Goal: Transaction & Acquisition: Download file/media

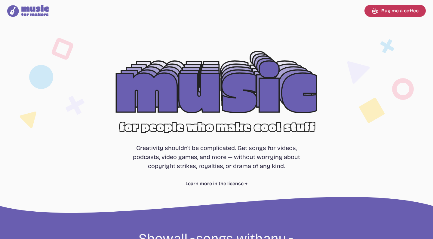
select select "most popular"
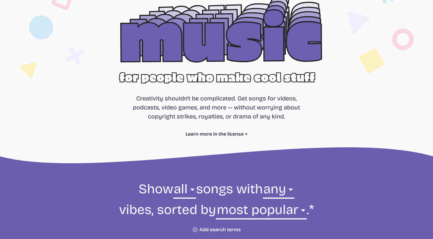
scroll to position [59, 0]
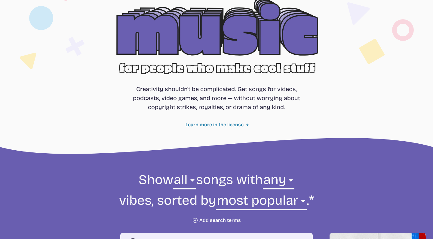
click at [234, 124] on link "Learn more in the license" at bounding box center [217, 124] width 62 height 7
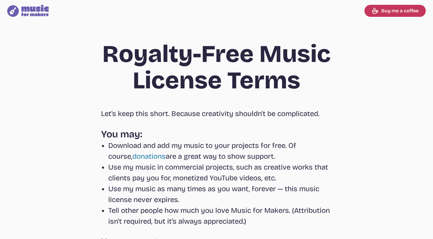
click at [35, 11] on icon at bounding box center [34, 10] width 27 height 11
select select "most popular"
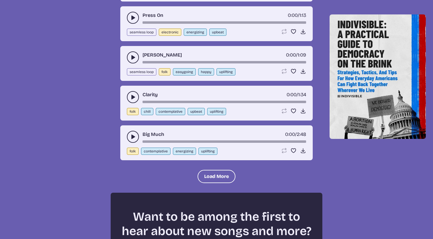
scroll to position [679, 0]
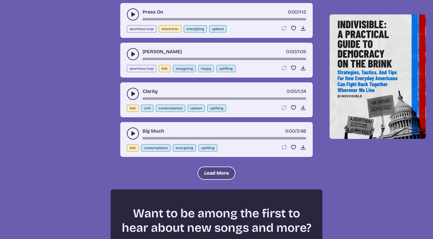
click at [202, 173] on button "Load More" at bounding box center [217, 173] width 38 height 13
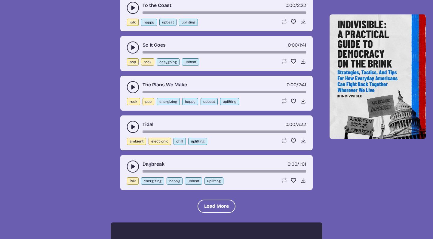
scroll to position [1205, 0]
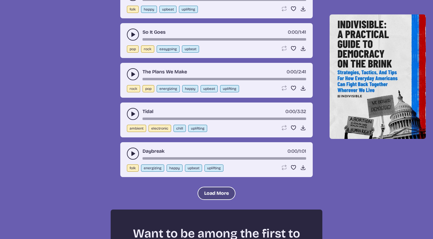
click at [205, 190] on button "Load More" at bounding box center [217, 193] width 38 height 13
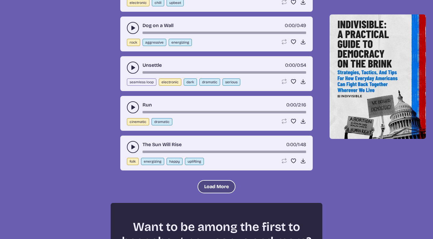
scroll to position [1755, 0]
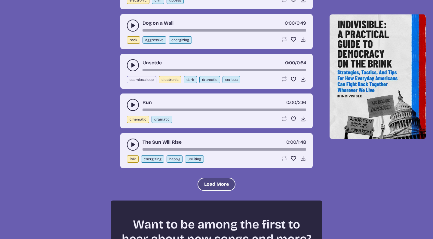
click at [209, 183] on button "Load More" at bounding box center [217, 184] width 38 height 13
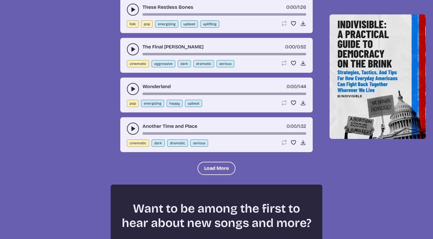
scroll to position [2307, 0]
click at [210, 172] on button "Load More" at bounding box center [217, 168] width 38 height 13
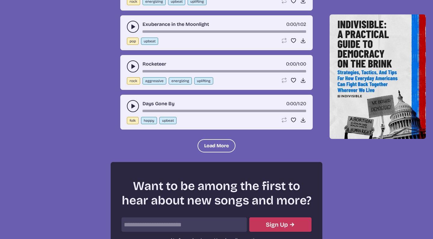
scroll to position [2871, 0]
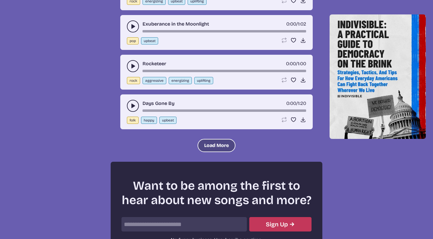
click at [213, 150] on button "Load More" at bounding box center [217, 145] width 38 height 13
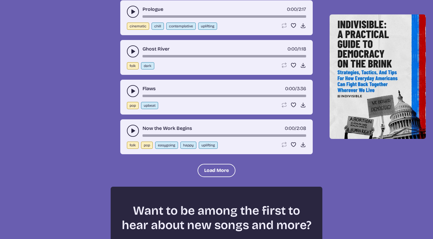
scroll to position [3244, 0]
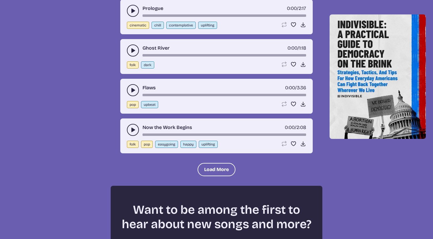
click at [131, 128] on use "play-pause toggle" at bounding box center [133, 130] width 6 height 6
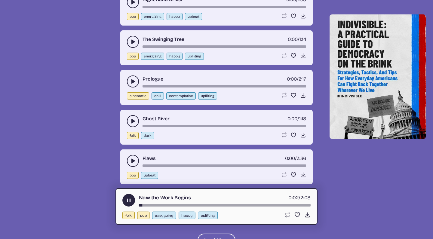
scroll to position [3168, 0]
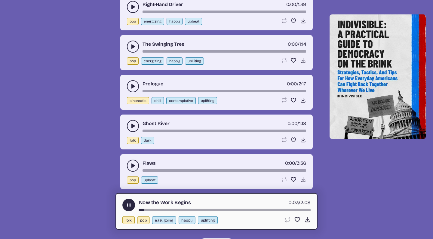
click at [133, 85] on icon "play-pause toggle" at bounding box center [133, 86] width 6 height 6
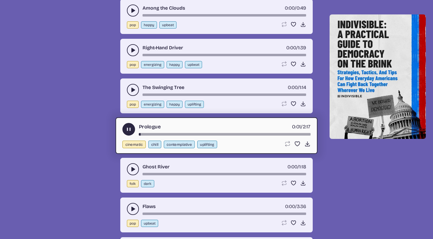
scroll to position [3117, 0]
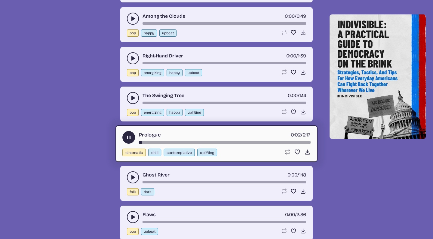
click at [131, 58] on icon "play-pause toggle" at bounding box center [133, 58] width 6 height 6
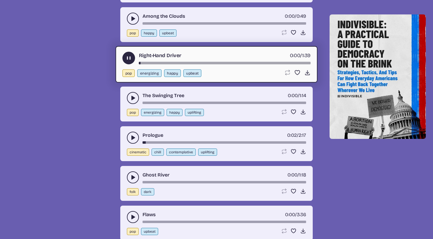
click at [132, 19] on use "play-pause toggle" at bounding box center [133, 19] width 6 height 6
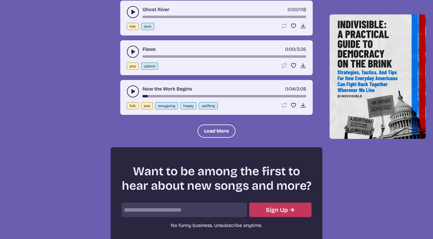
scroll to position [3304, 0]
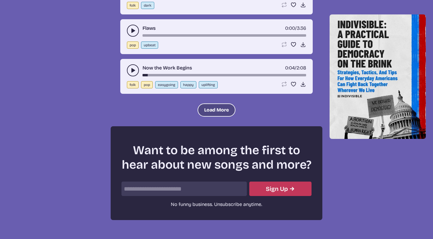
click at [216, 106] on button "Load More" at bounding box center [217, 109] width 38 height 13
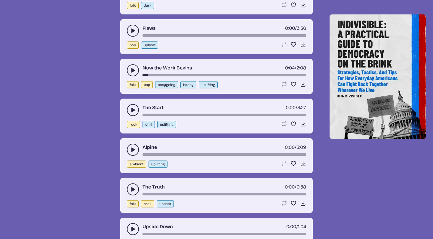
click at [132, 110] on use "play-pause toggle" at bounding box center [133, 110] width 6 height 6
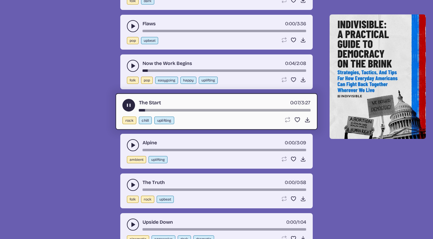
scroll to position [3313, 0]
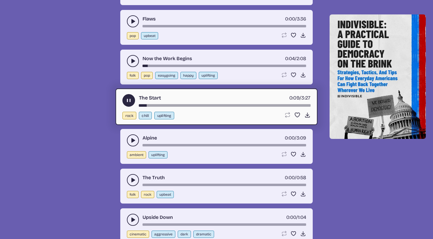
drag, startPoint x: 145, startPoint y: 105, endPoint x: 155, endPoint y: 105, distance: 10.2
click at [155, 105] on div "song-time-bar" at bounding box center [225, 105] width 172 height 2
drag, startPoint x: 155, startPoint y: 105, endPoint x: 170, endPoint y: 105, distance: 15.6
click at [170, 105] on div "song-time-bar" at bounding box center [225, 105] width 172 height 2
click at [127, 140] on button "play-pause toggle" at bounding box center [133, 140] width 12 height 12
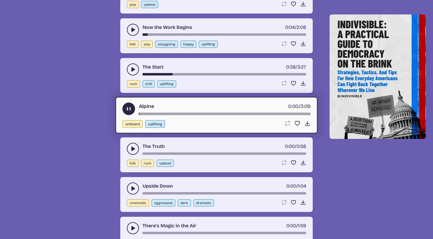
scroll to position [3361, 0]
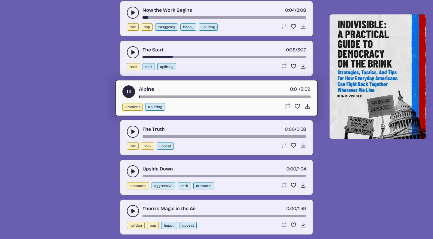
click at [130, 129] on icon "play-pause toggle" at bounding box center [133, 132] width 6 height 6
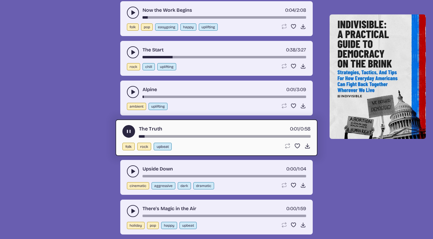
click at [130, 169] on icon "play-pause toggle" at bounding box center [133, 171] width 6 height 6
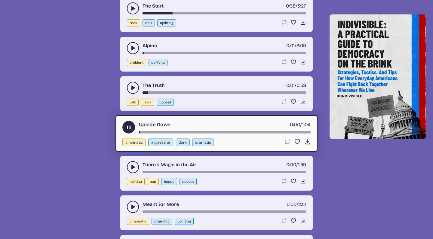
scroll to position [3409, 0]
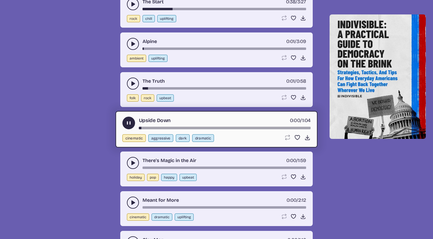
click at [133, 161] on icon "play-pause toggle" at bounding box center [133, 163] width 6 height 6
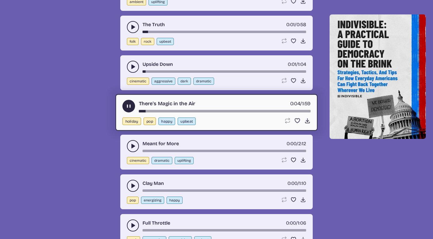
scroll to position [3479, 0]
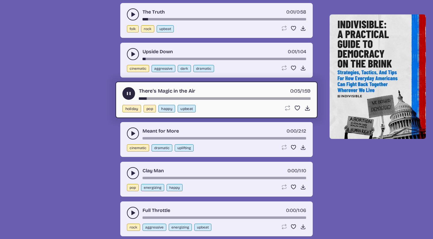
click at [131, 135] on icon "play-pause toggle" at bounding box center [133, 134] width 6 height 6
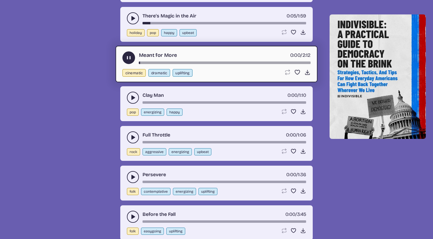
scroll to position [3556, 0]
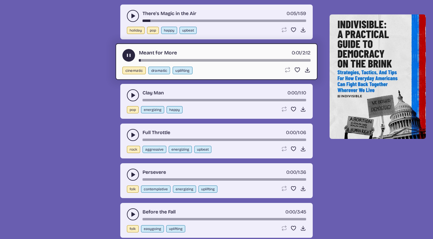
click at [133, 132] on icon "play-pause toggle" at bounding box center [133, 135] width 6 height 6
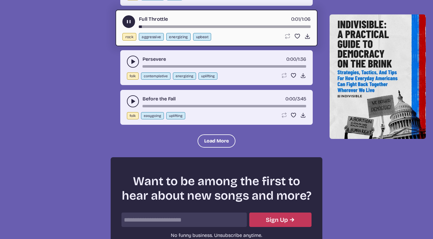
scroll to position [3673, 0]
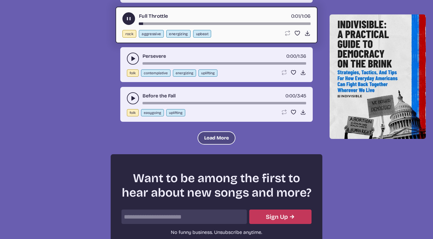
click at [216, 136] on button "Load More" at bounding box center [217, 137] width 38 height 13
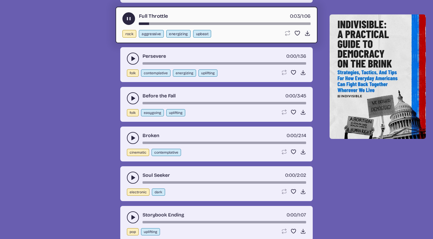
click at [131, 175] on icon "play-pause toggle" at bounding box center [133, 178] width 6 height 6
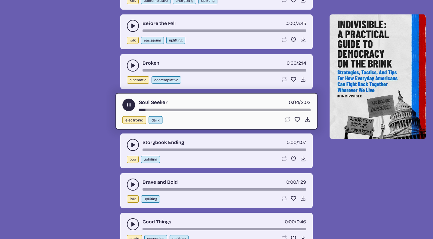
scroll to position [3752, 0]
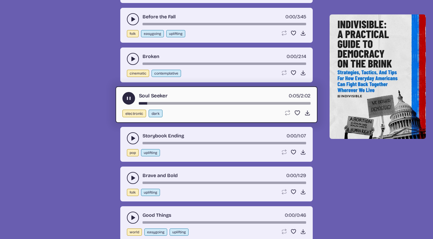
click at [131, 139] on icon "play-pause toggle" at bounding box center [133, 138] width 6 height 6
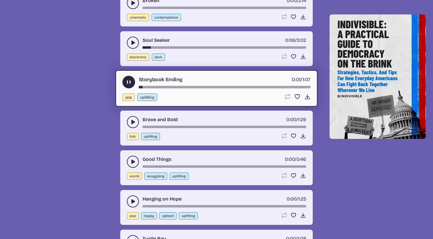
scroll to position [3819, 0]
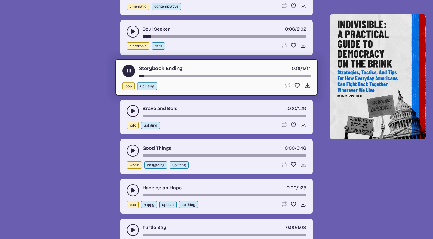
click at [133, 149] on icon "play-pause toggle" at bounding box center [133, 151] width 6 height 6
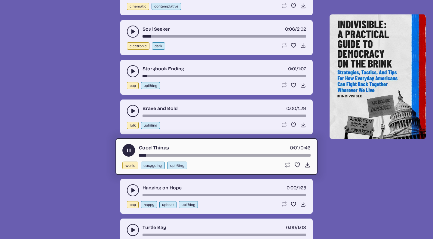
click at [134, 111] on use "play-pause toggle" at bounding box center [133, 111] width 6 height 6
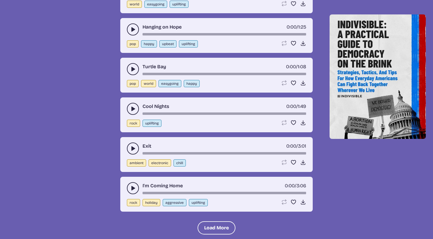
scroll to position [3985, 0]
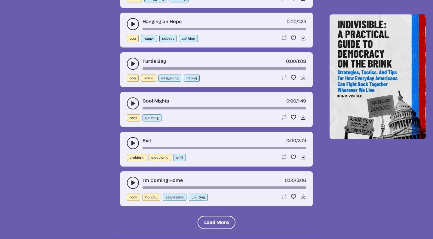
click at [130, 180] on button "play-pause toggle" at bounding box center [133, 183] width 12 height 12
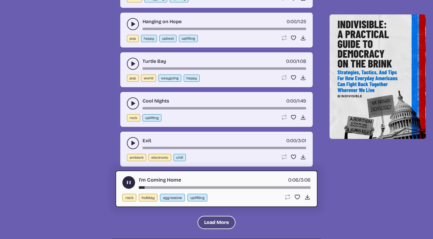
click at [205, 222] on button "Load More" at bounding box center [217, 222] width 38 height 13
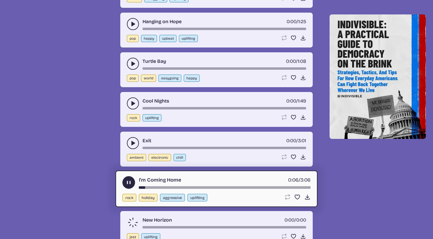
scroll to position [4058, 0]
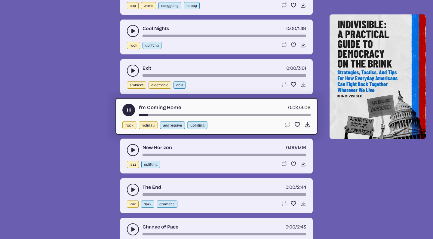
click at [134, 149] on use "play-pause toggle" at bounding box center [133, 150] width 6 height 6
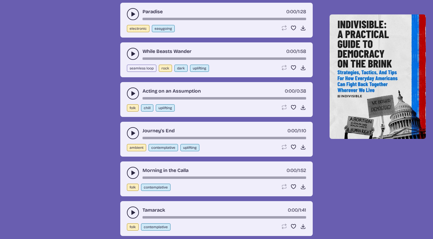
scroll to position [4355, 0]
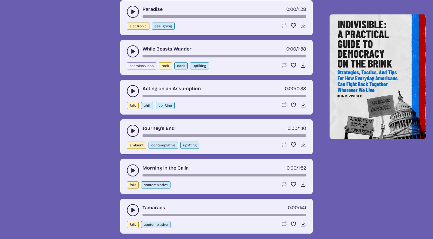
click at [129, 170] on button "play-pause toggle" at bounding box center [133, 171] width 12 height 12
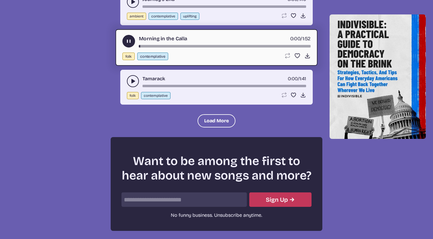
scroll to position [4488, 0]
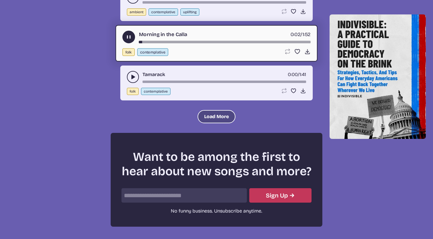
click at [207, 118] on button "Load More" at bounding box center [217, 116] width 38 height 13
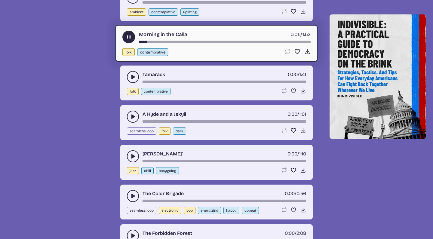
click at [128, 154] on button "play-pause toggle" at bounding box center [133, 156] width 12 height 12
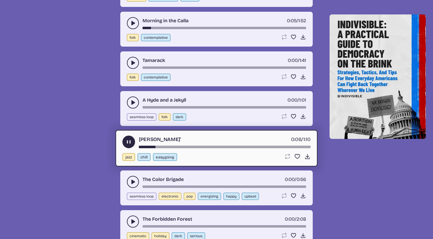
scroll to position [4554, 0]
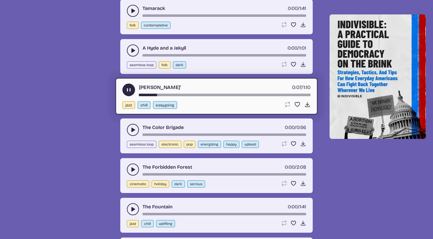
click at [131, 129] on icon "play-pause toggle" at bounding box center [133, 130] width 6 height 6
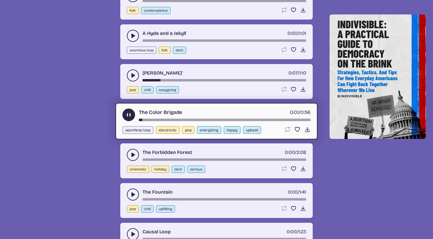
scroll to position [4625, 0]
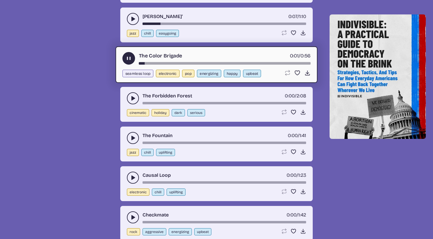
click at [130, 136] on button "play-pause toggle" at bounding box center [133, 138] width 12 height 12
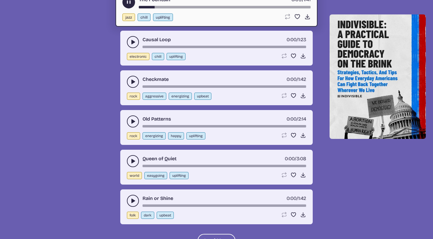
scroll to position [4761, 0]
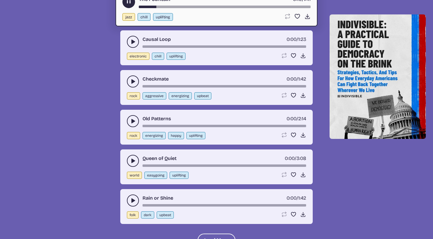
click at [132, 158] on icon "play-pause toggle" at bounding box center [133, 161] width 6 height 6
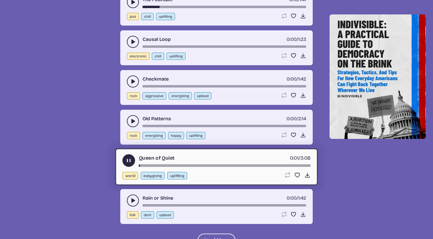
click at [130, 196] on button "play-pause toggle" at bounding box center [133, 201] width 12 height 12
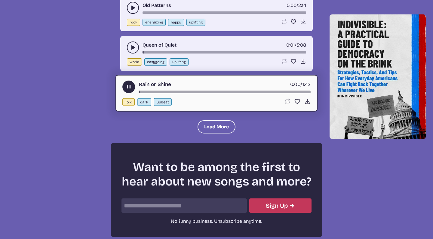
scroll to position [4882, 0]
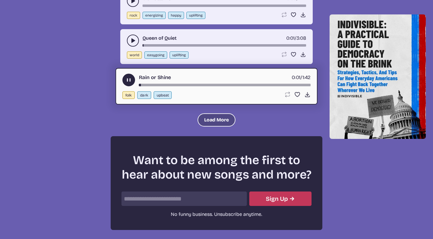
click at [208, 117] on button "Load More" at bounding box center [217, 119] width 38 height 13
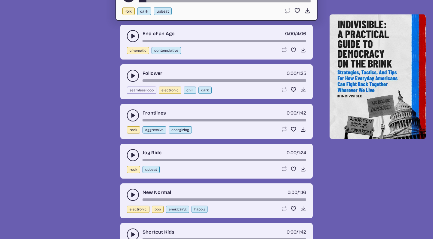
scroll to position [4987, 0]
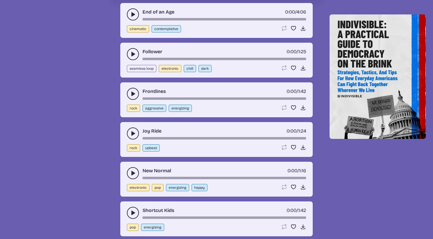
click at [129, 133] on button "play-pause toggle" at bounding box center [133, 134] width 12 height 12
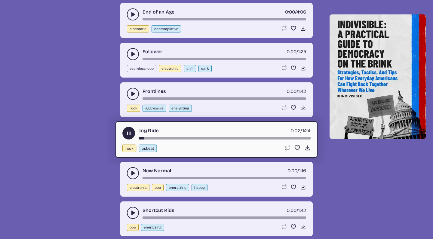
click at [134, 172] on use "play-pause toggle" at bounding box center [133, 173] width 6 height 6
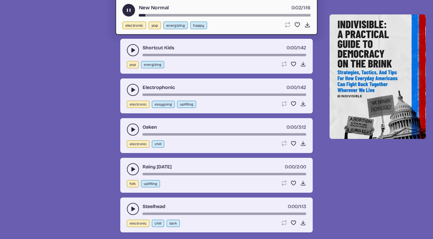
scroll to position [5170, 0]
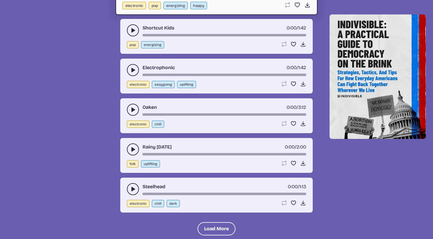
click at [132, 187] on icon "play-pause toggle" at bounding box center [133, 189] width 6 height 6
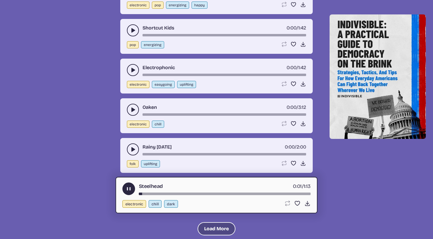
click at [206, 229] on button "Load More" at bounding box center [217, 228] width 38 height 13
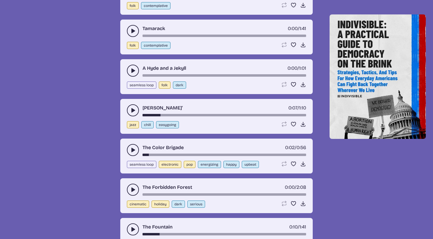
scroll to position [4548, 0]
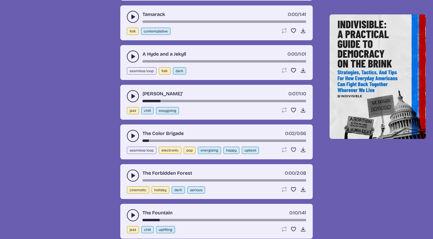
click at [132, 177] on use "play-pause toggle" at bounding box center [133, 176] width 6 height 6
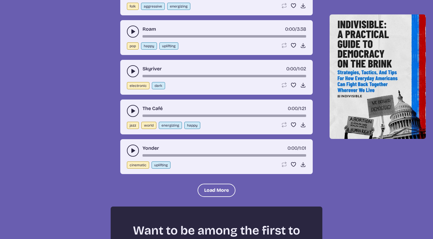
scroll to position [5612, 0]
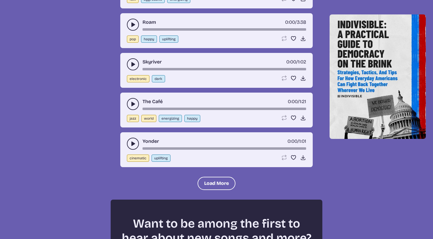
click at [131, 101] on icon "play-pause toggle" at bounding box center [133, 104] width 6 height 6
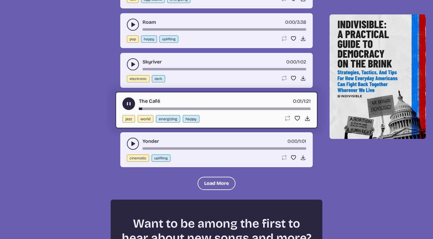
click at [132, 146] on use "play-pause toggle" at bounding box center [133, 144] width 6 height 6
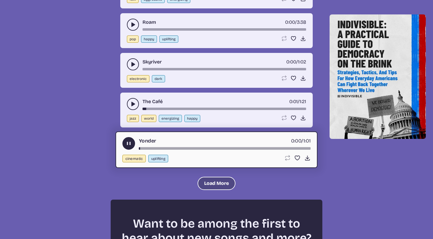
click at [208, 183] on button "Load More" at bounding box center [217, 183] width 38 height 13
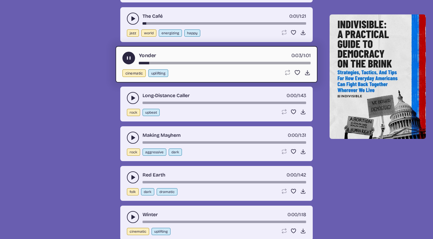
scroll to position [5698, 0]
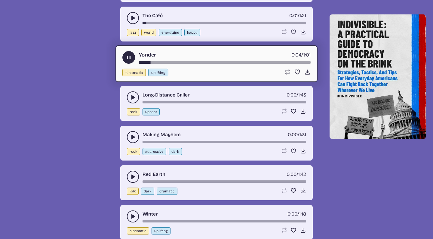
click at [133, 136] on use "play-pause toggle" at bounding box center [133, 137] width 6 height 6
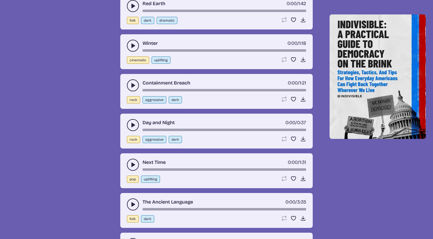
scroll to position [5879, 0]
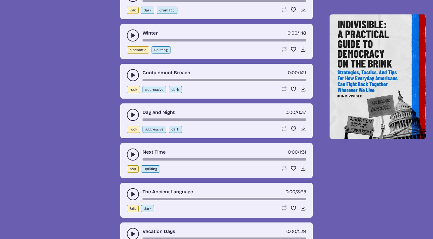
click at [131, 114] on use "play-pause toggle" at bounding box center [133, 115] width 6 height 6
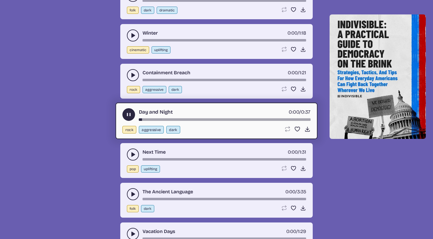
click at [130, 153] on button "play-pause toggle" at bounding box center [133, 155] width 12 height 12
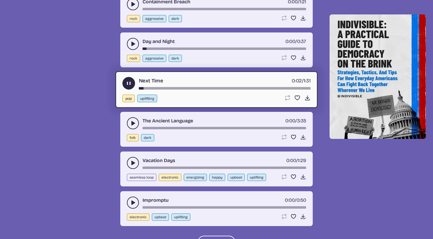
scroll to position [6025, 0]
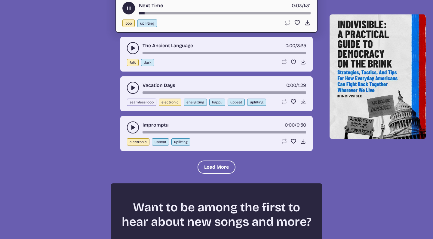
click at [132, 129] on use "play-pause toggle" at bounding box center [133, 128] width 6 height 6
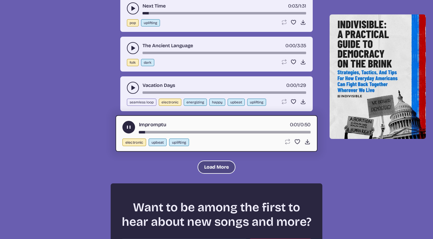
click at [213, 168] on button "Load More" at bounding box center [217, 167] width 38 height 13
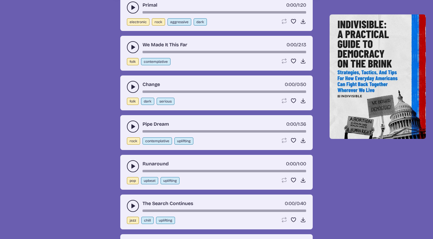
scroll to position [6200, 0]
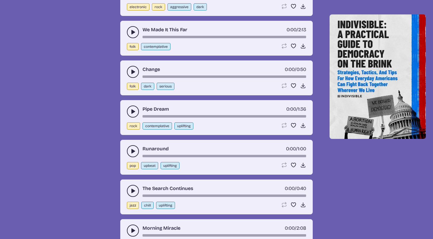
click at [134, 113] on icon "play-pause toggle" at bounding box center [133, 112] width 6 height 6
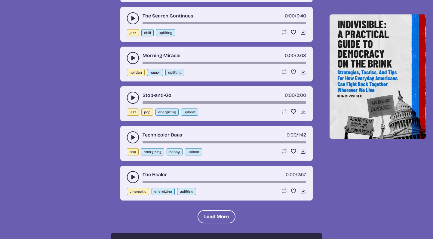
scroll to position [6400, 0]
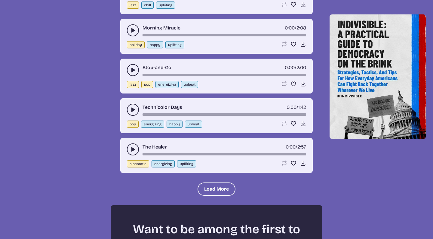
click at [133, 150] on use "play-pause toggle" at bounding box center [133, 149] width 6 height 6
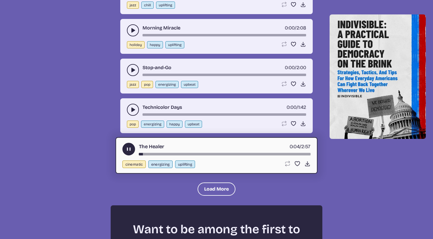
drag, startPoint x: 141, startPoint y: 154, endPoint x: 158, endPoint y: 154, distance: 17.5
click at [158, 154] on div "song-time-bar" at bounding box center [225, 154] width 172 height 2
click at [204, 185] on button "Load More" at bounding box center [217, 189] width 38 height 13
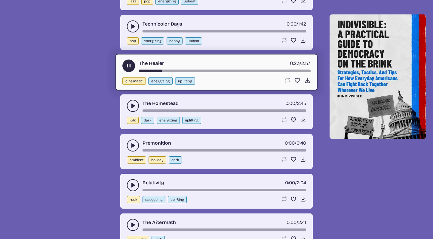
scroll to position [6485, 0]
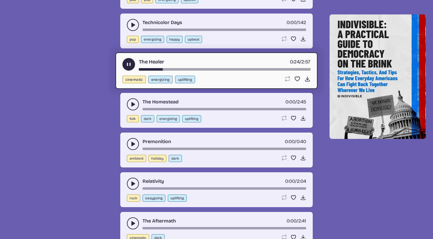
click at [134, 143] on icon "play-pause toggle" at bounding box center [133, 144] width 6 height 6
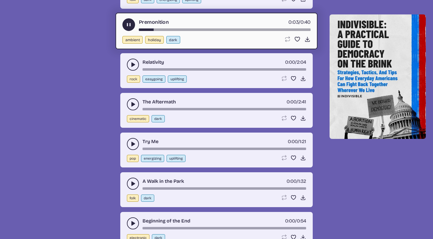
scroll to position [6613, 0]
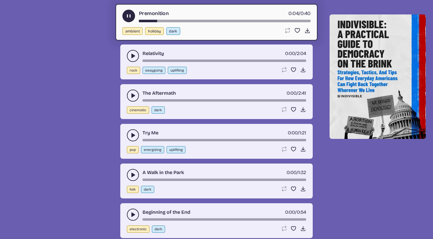
click at [133, 134] on use "play-pause toggle" at bounding box center [133, 135] width 6 height 6
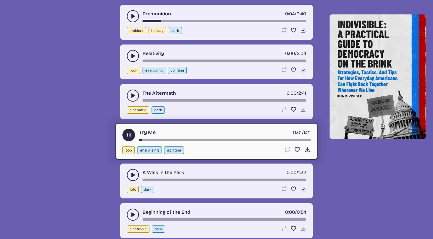
click at [133, 171] on button "play-pause toggle" at bounding box center [133, 175] width 12 height 12
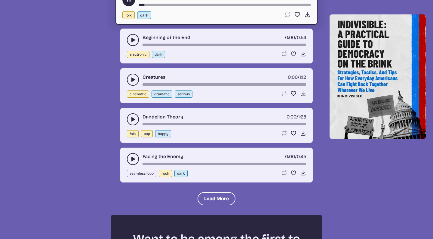
scroll to position [6789, 0]
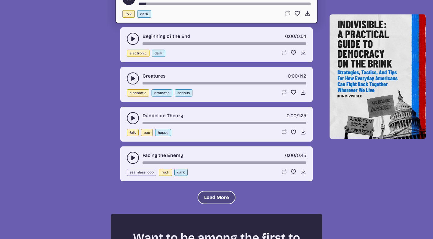
click at [216, 197] on button "Load More" at bounding box center [217, 197] width 38 height 13
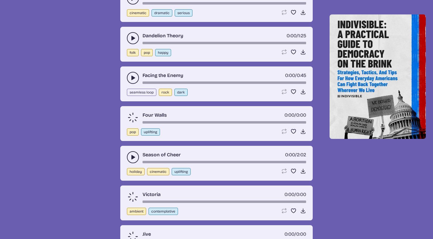
scroll to position [6878, 0]
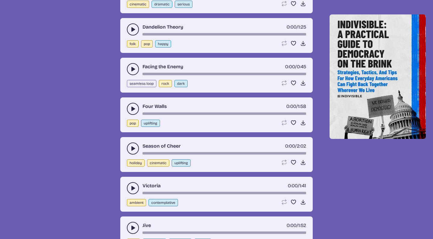
click at [132, 150] on use "play-pause toggle" at bounding box center [133, 149] width 6 height 6
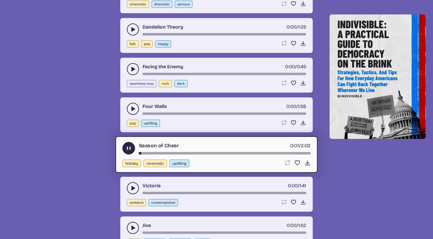
click at [133, 188] on use "play-pause toggle" at bounding box center [133, 188] width 6 height 6
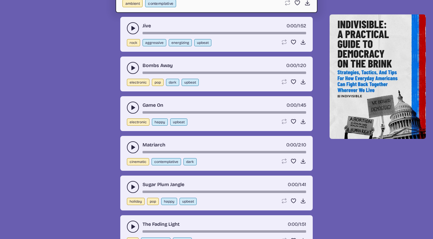
scroll to position [7078, 0]
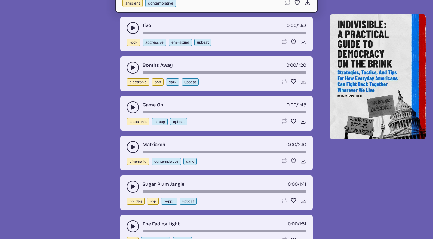
click at [130, 147] on button "play-pause toggle" at bounding box center [133, 147] width 12 height 12
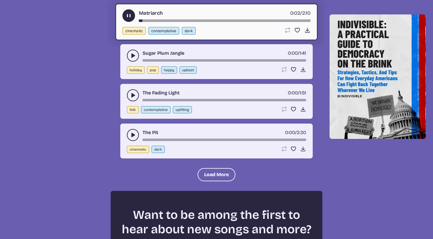
scroll to position [7212, 0]
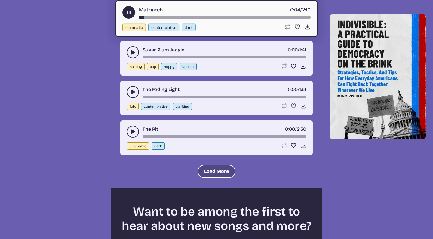
click at [212, 172] on button "Load More" at bounding box center [217, 171] width 38 height 13
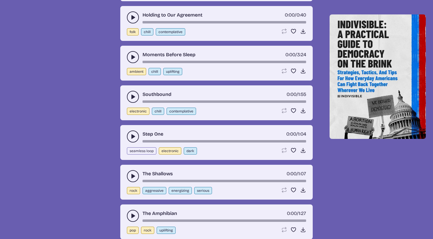
scroll to position [7419, 0]
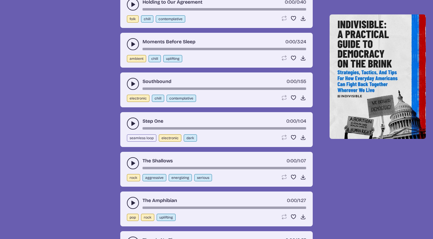
click at [130, 122] on icon "play-pause toggle" at bounding box center [133, 124] width 6 height 6
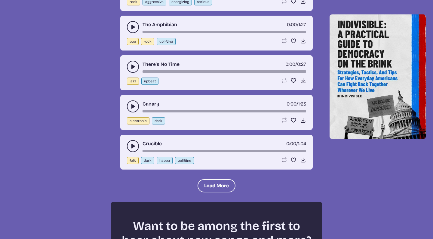
scroll to position [7620, 0]
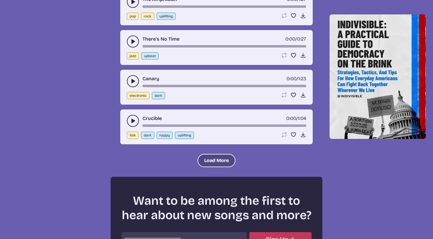
click at [215, 159] on button "Load More" at bounding box center [217, 160] width 38 height 13
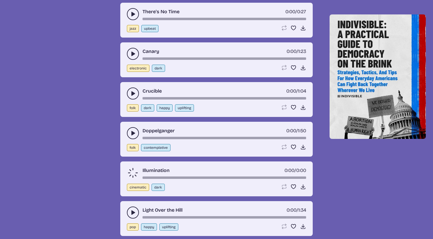
scroll to position [7648, 0]
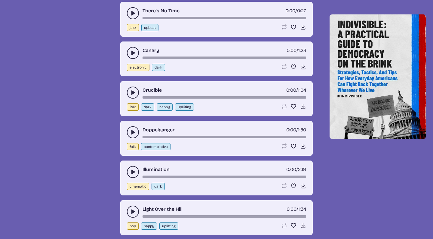
click at [132, 174] on use "play-pause toggle" at bounding box center [133, 172] width 6 height 6
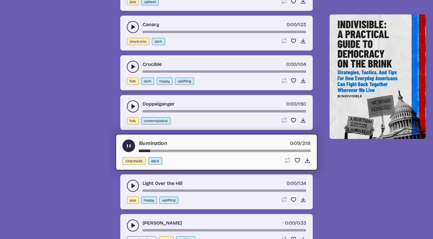
scroll to position [7690, 0]
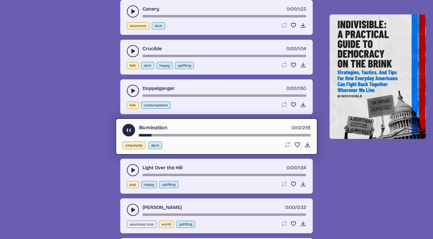
click at [132, 168] on icon "play-pause toggle" at bounding box center [133, 170] width 6 height 6
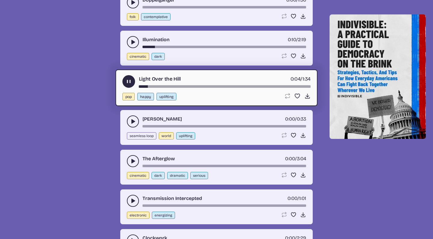
scroll to position [7785, 0]
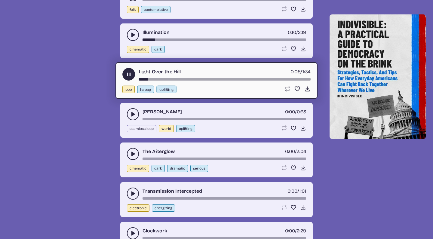
click at [131, 152] on icon "play-pause toggle" at bounding box center [133, 154] width 6 height 6
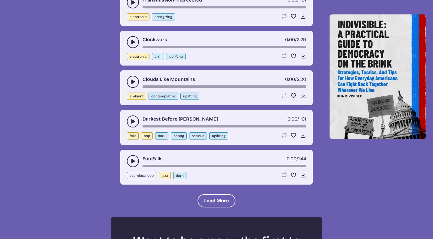
scroll to position [7977, 0]
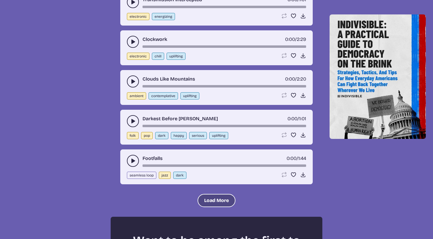
click at [201, 196] on button "Load More" at bounding box center [217, 200] width 38 height 13
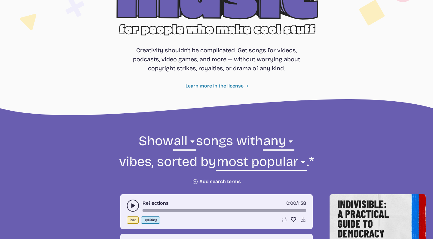
scroll to position [108, 0]
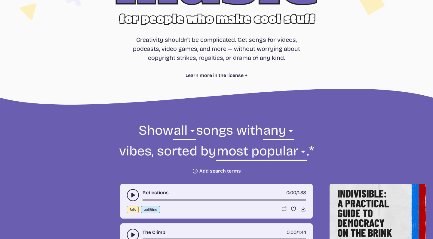
click at [226, 169] on button "Plus icon Add search terms" at bounding box center [216, 171] width 49 height 6
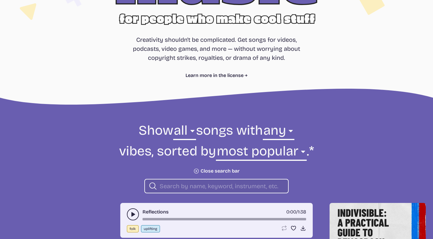
click at [186, 185] on input "search" at bounding box center [222, 186] width 124 height 8
type input "the climb"
click at [134, 213] on icon "play-pause toggle" at bounding box center [133, 214] width 6 height 6
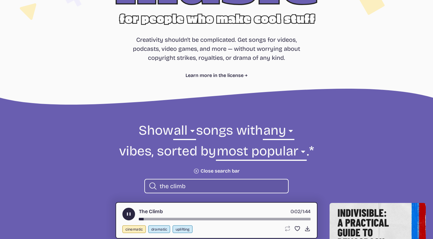
scroll to position [159, 0]
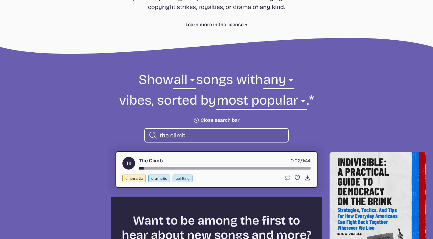
click at [301, 177] on div "Loop song Loop this song. Favorite song Save this song to your favorites. Downl…" at bounding box center [297, 178] width 26 height 6
click at [306, 177] on icon "Download song" at bounding box center [307, 178] width 6 height 6
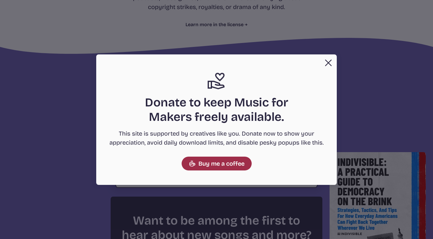
click at [223, 163] on link "Buy me a coffee" at bounding box center [217, 164] width 70 height 14
